Goal: Task Accomplishment & Management: Manage account settings

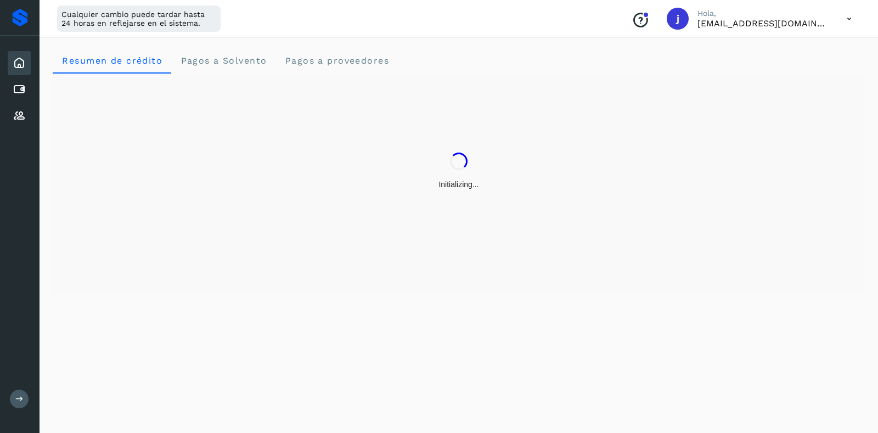
click at [583, 280] on div "Initializing..." at bounding box center [459, 184] width 812 height 220
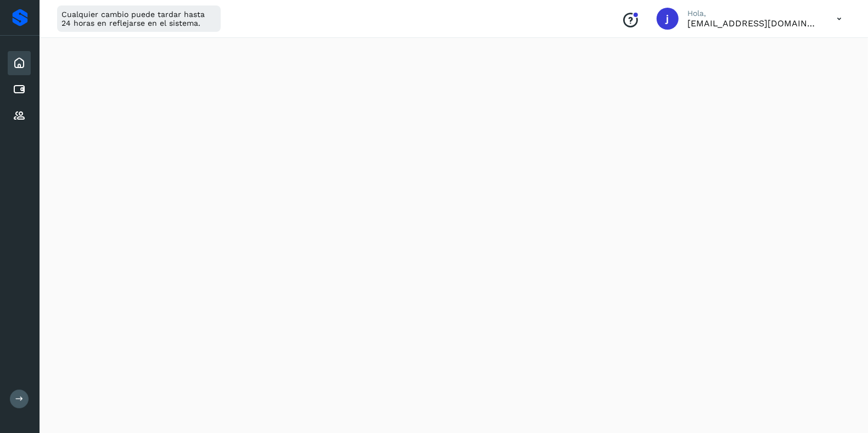
scroll to position [69, 0]
click at [837, 21] on icon at bounding box center [839, 19] width 23 height 23
click at [774, 70] on div "Cerrar sesión" at bounding box center [784, 70] width 131 height 21
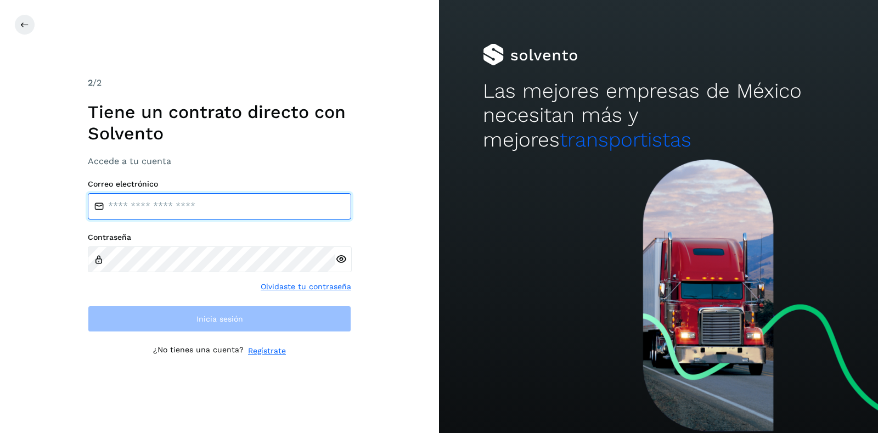
click at [145, 214] on input "email" at bounding box center [219, 206] width 263 height 26
type input "**********"
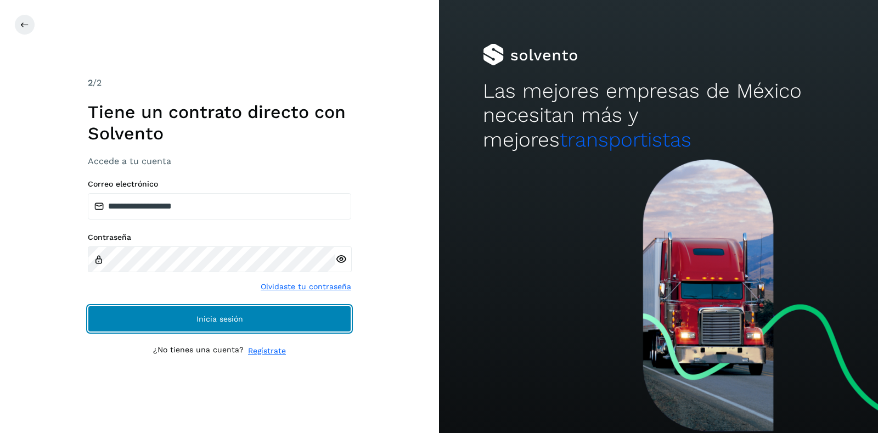
click at [197, 320] on span "Inicia sesión" at bounding box center [220, 319] width 47 height 8
